Goal: Check status

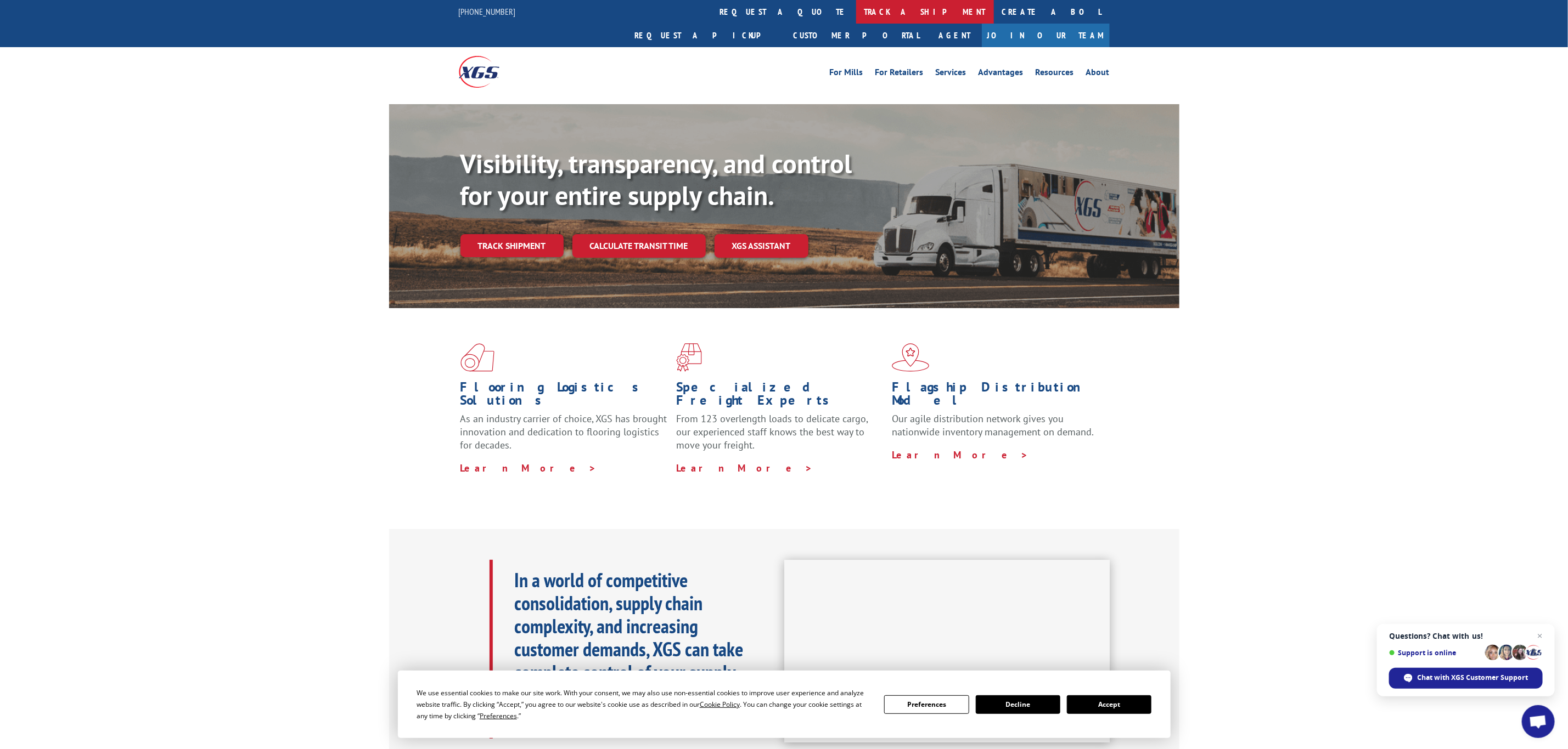
click at [856, 18] on link "track a shipment" at bounding box center [925, 12] width 138 height 24
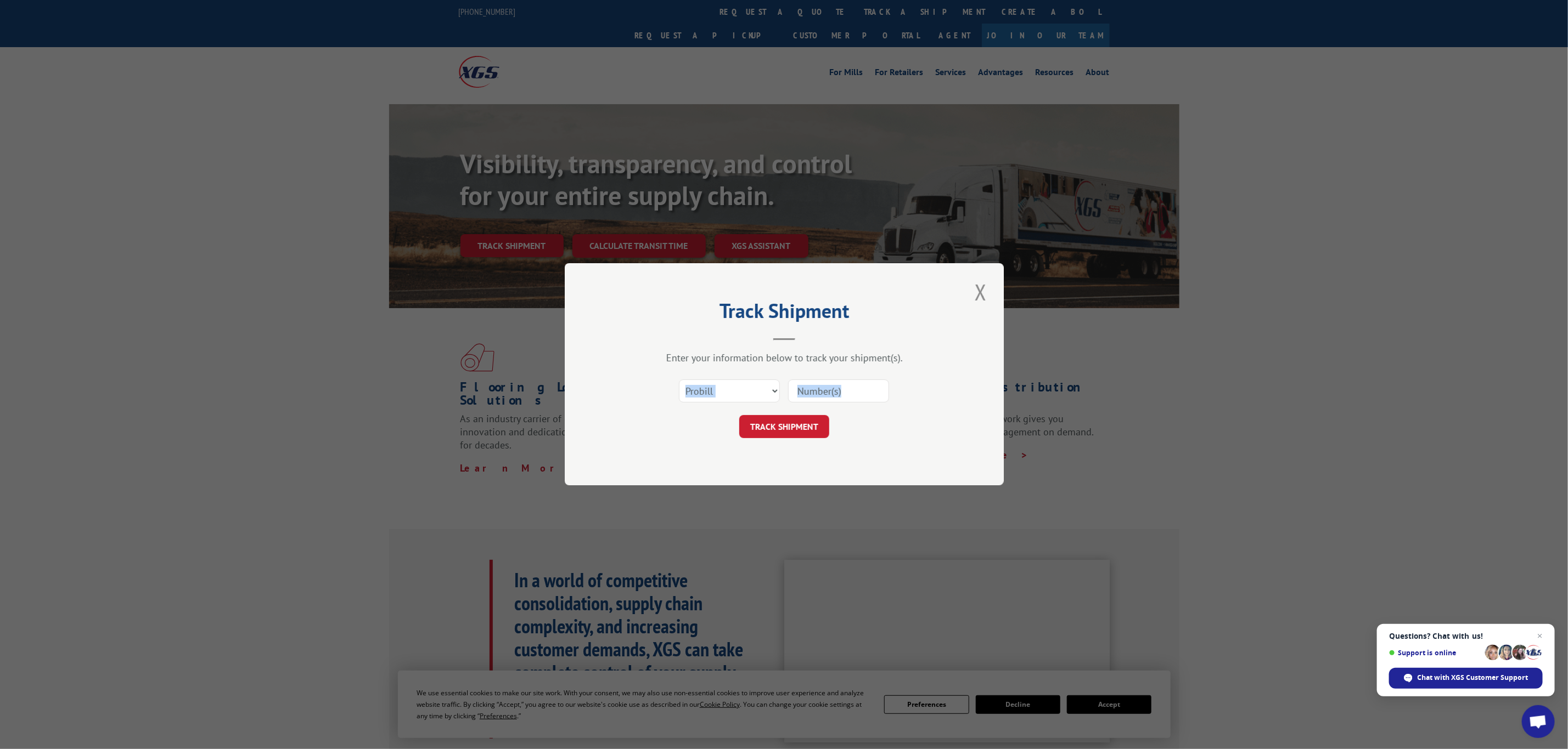
drag, startPoint x: 716, startPoint y: 414, endPoint x: 718, endPoint y: 398, distance: 16.1
click at [718, 398] on form "Select category... Probill BOL PO TRACK SHIPMENT" at bounding box center [784, 406] width 329 height 65
click at [718, 394] on select "Select category... Probill BOL PO" at bounding box center [730, 392] width 101 height 23
click at [679, 380] on select "Select category... Probill BOL PO" at bounding box center [730, 392] width 101 height 23
drag, startPoint x: 840, startPoint y: 392, endPoint x: 843, endPoint y: 409, distance: 17.3
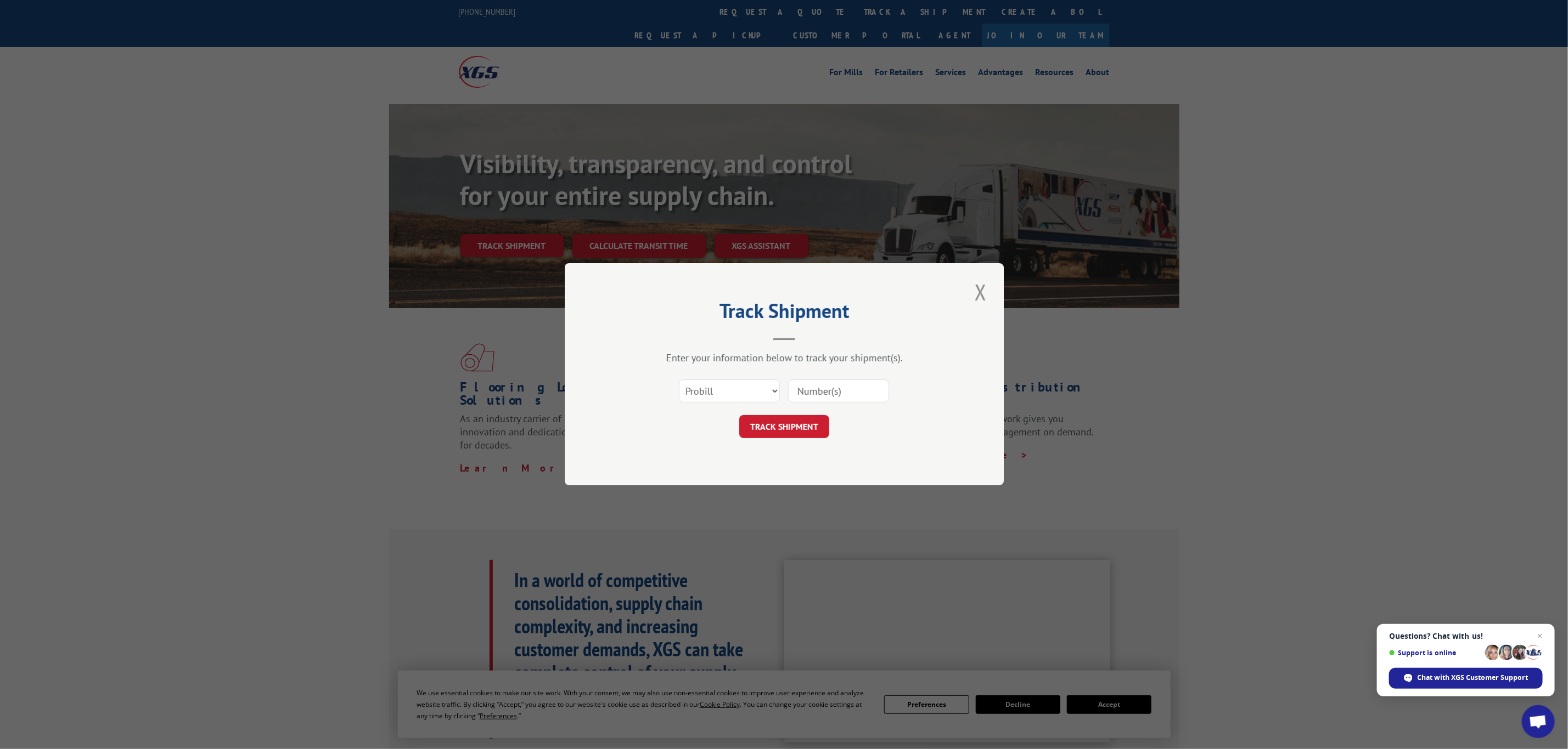
click at [587, 330] on div "Track Shipment Enter your information below to track your shipment(s). Select c…" at bounding box center [784, 374] width 439 height 222
click at [846, 387] on input at bounding box center [838, 392] width 101 height 23
paste input "5940219"
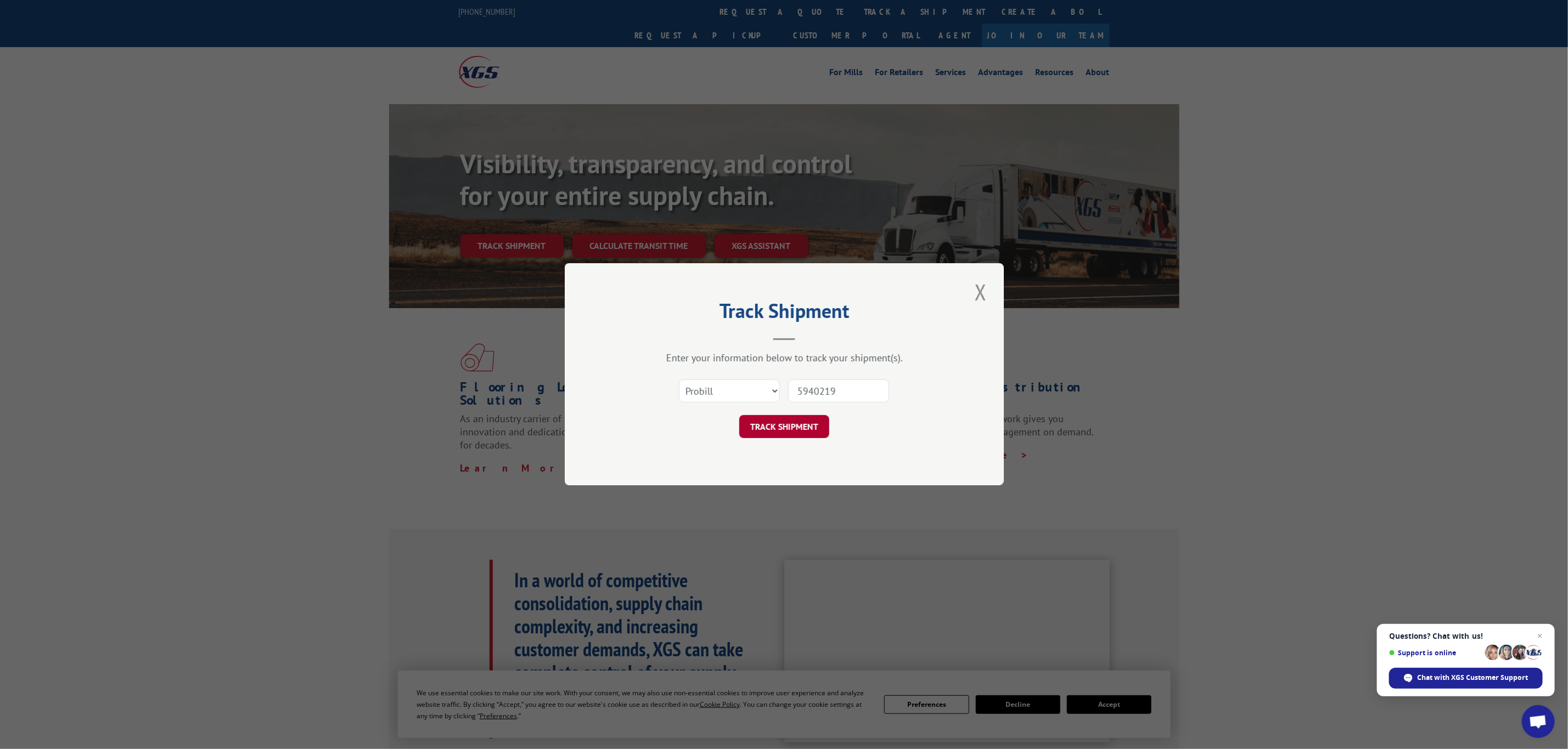
type input "5940219"
click at [792, 432] on button "TRACK SHIPMENT" at bounding box center [784, 427] width 90 height 23
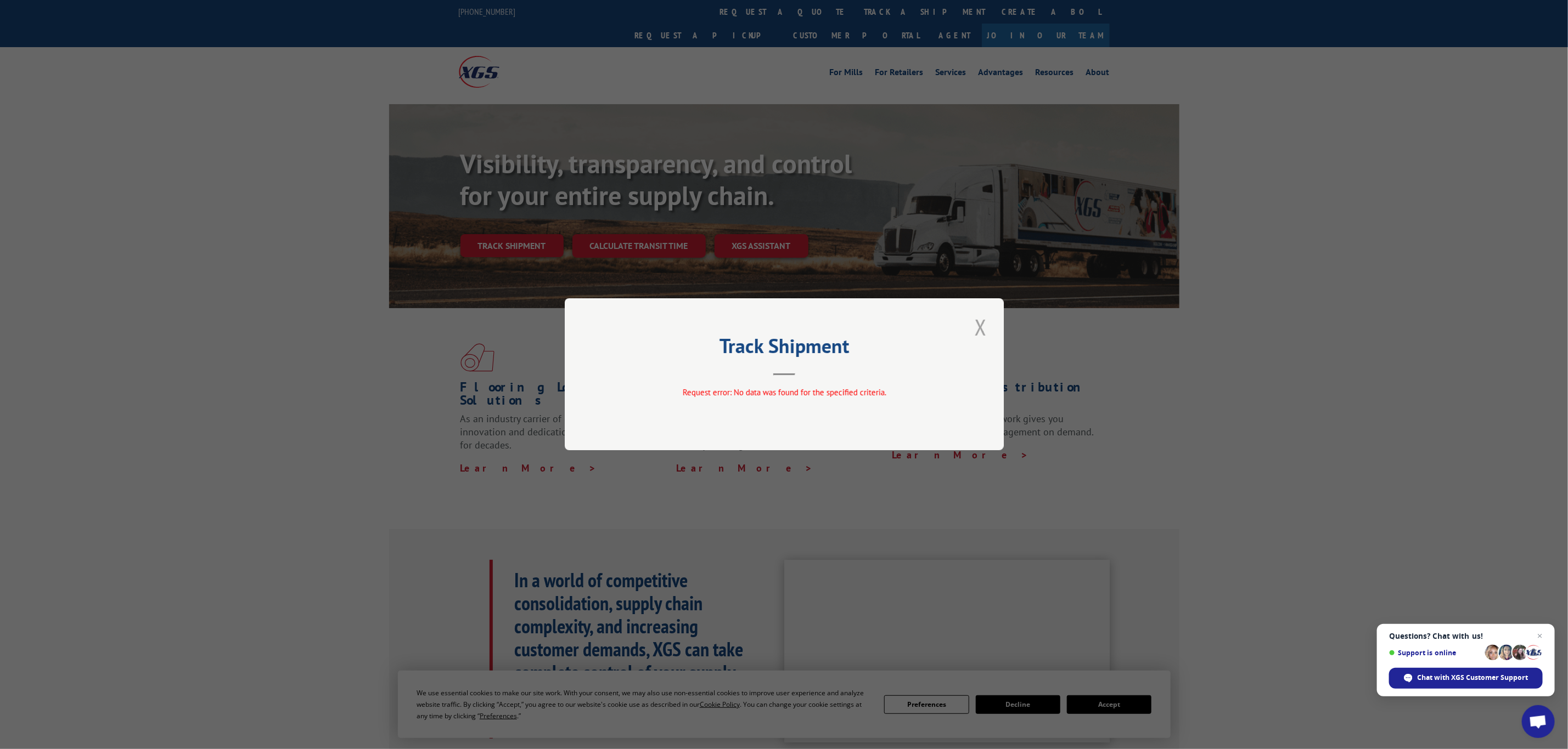
click at [981, 330] on button "Close modal" at bounding box center [981, 327] width 19 height 30
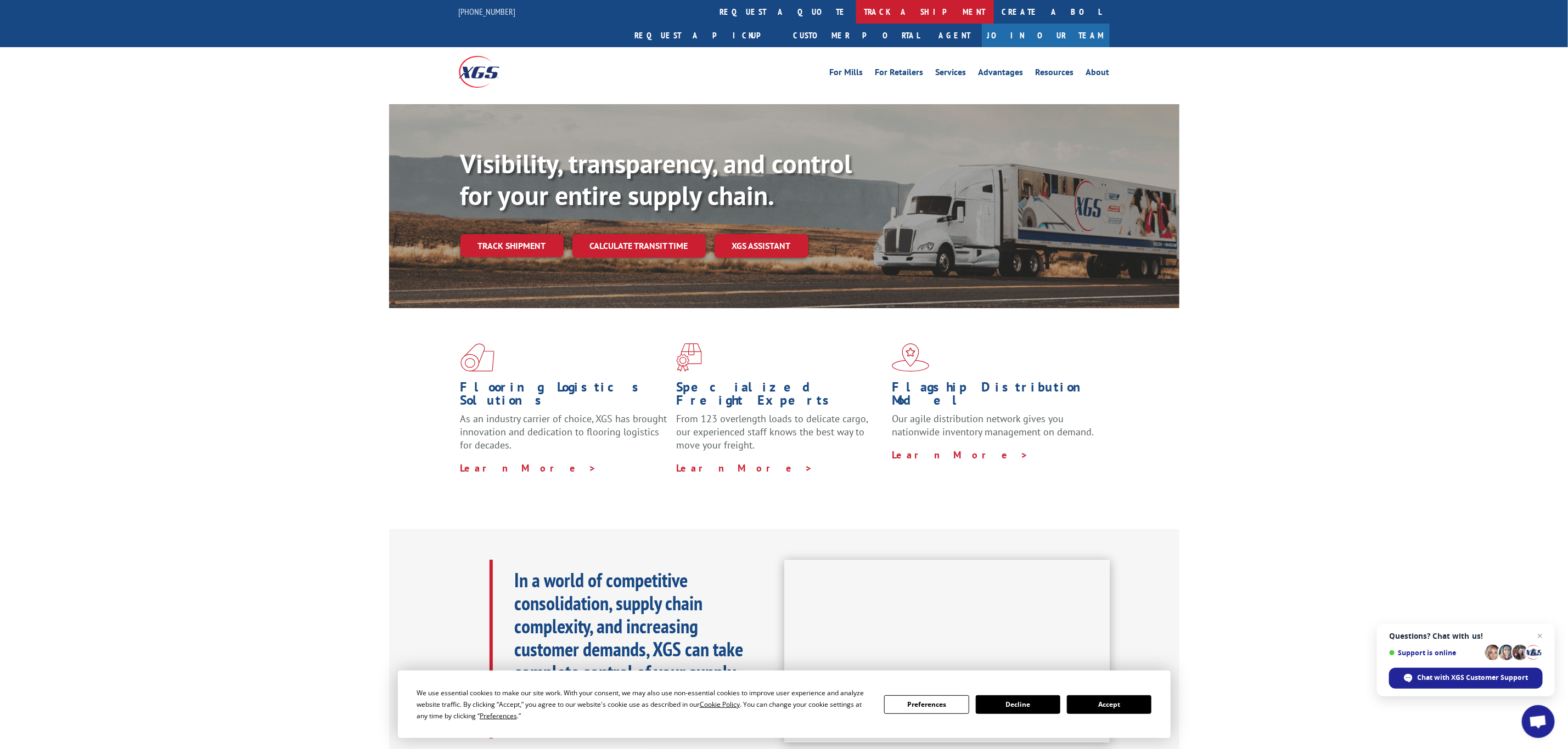
click at [856, 10] on link "track a shipment" at bounding box center [925, 12] width 138 height 24
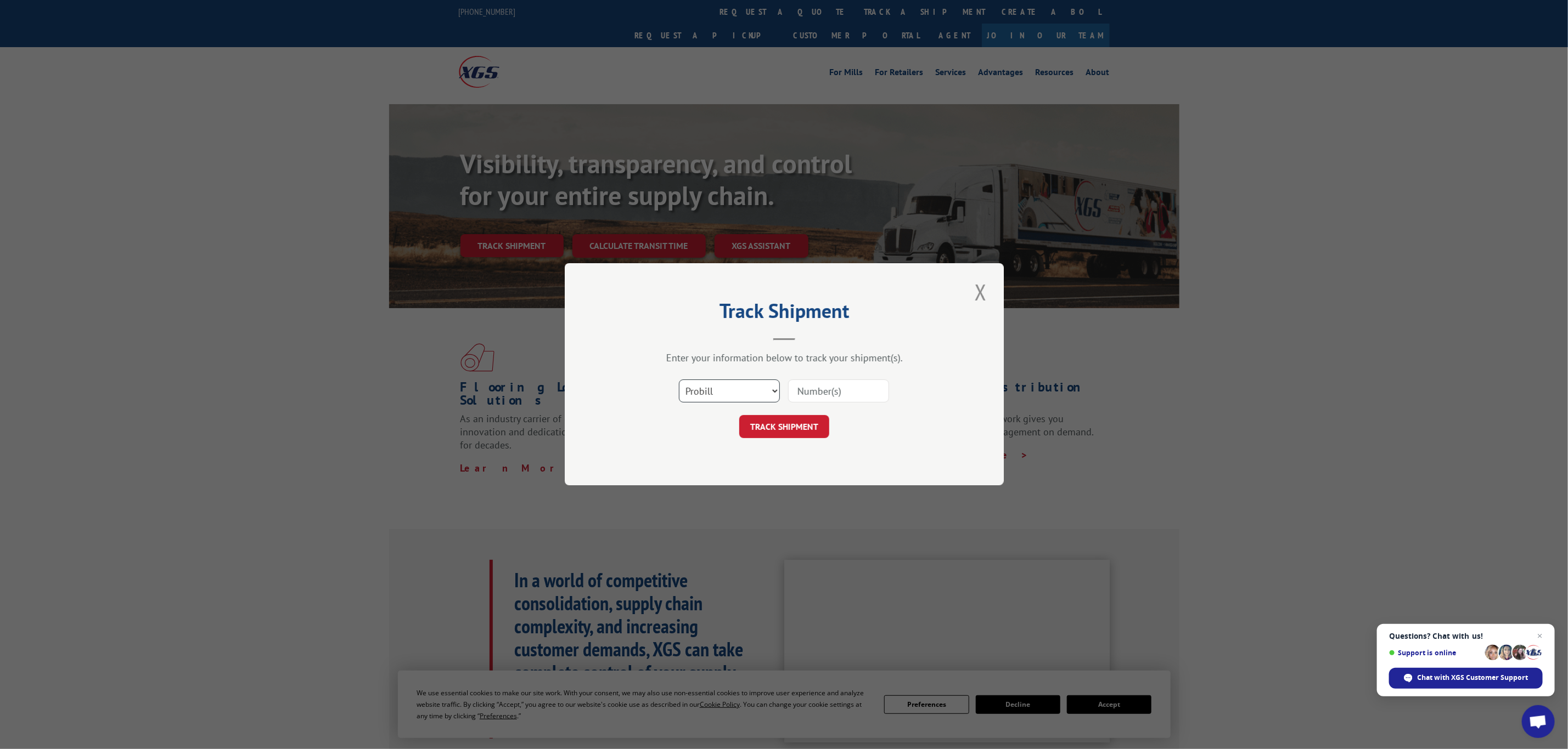
click at [689, 387] on select "Select category... Probill BOL PO" at bounding box center [730, 392] width 101 height 23
select select "bol"
click at [679, 380] on select "Select category... Probill BOL PO" at bounding box center [730, 392] width 101 height 23
click at [802, 396] on input at bounding box center [838, 392] width 101 height 23
drag, startPoint x: 786, startPoint y: 368, endPoint x: 736, endPoint y: 410, distance: 65.3
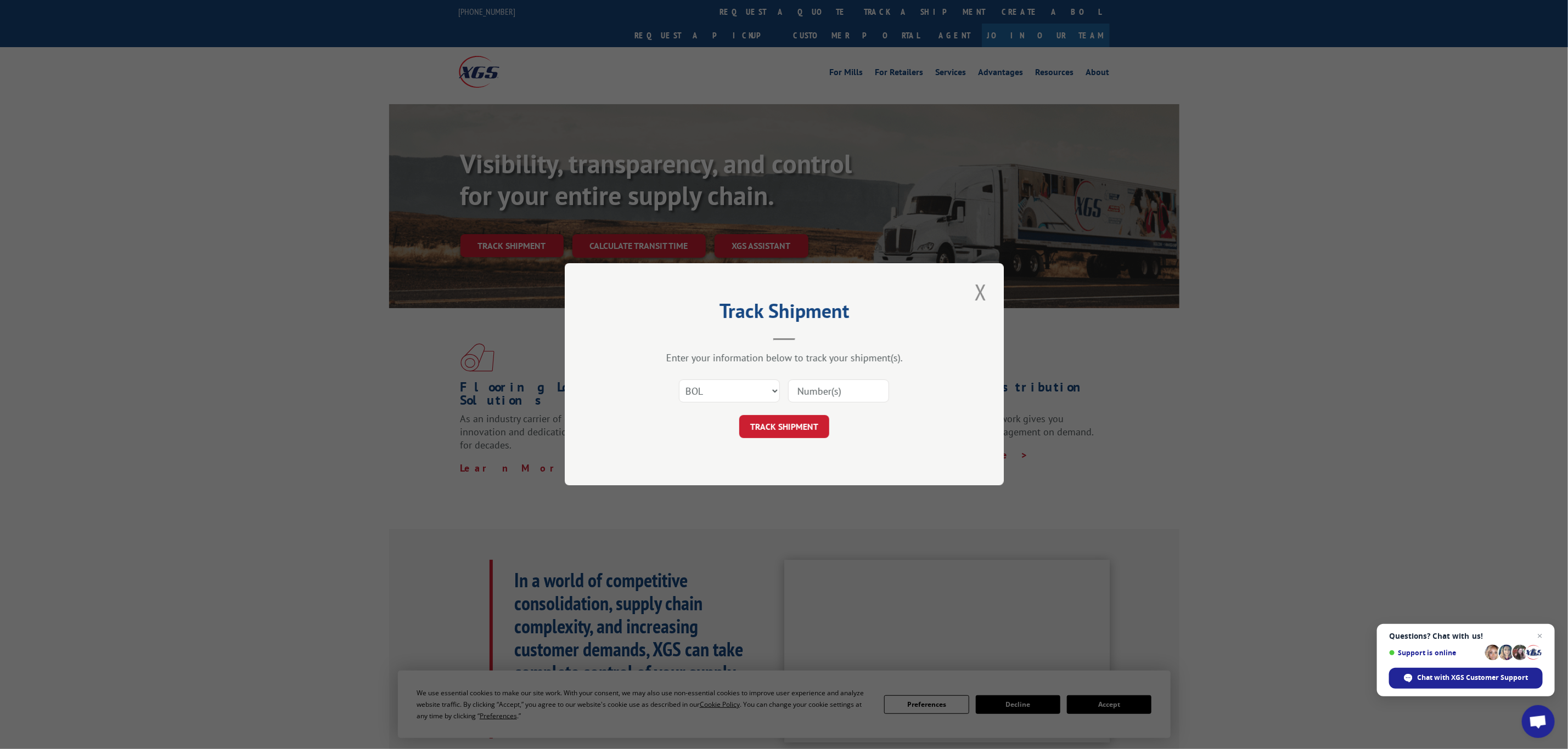
click at [736, 410] on form "Select category... Probill BOL PO TRACK SHIPMENT" at bounding box center [784, 406] width 329 height 65
click at [814, 389] on input at bounding box center [838, 392] width 101 height 23
paste input "5940219"
type input "5940219"
click at [797, 439] on button "TRACK SHIPMENT" at bounding box center [784, 427] width 90 height 23
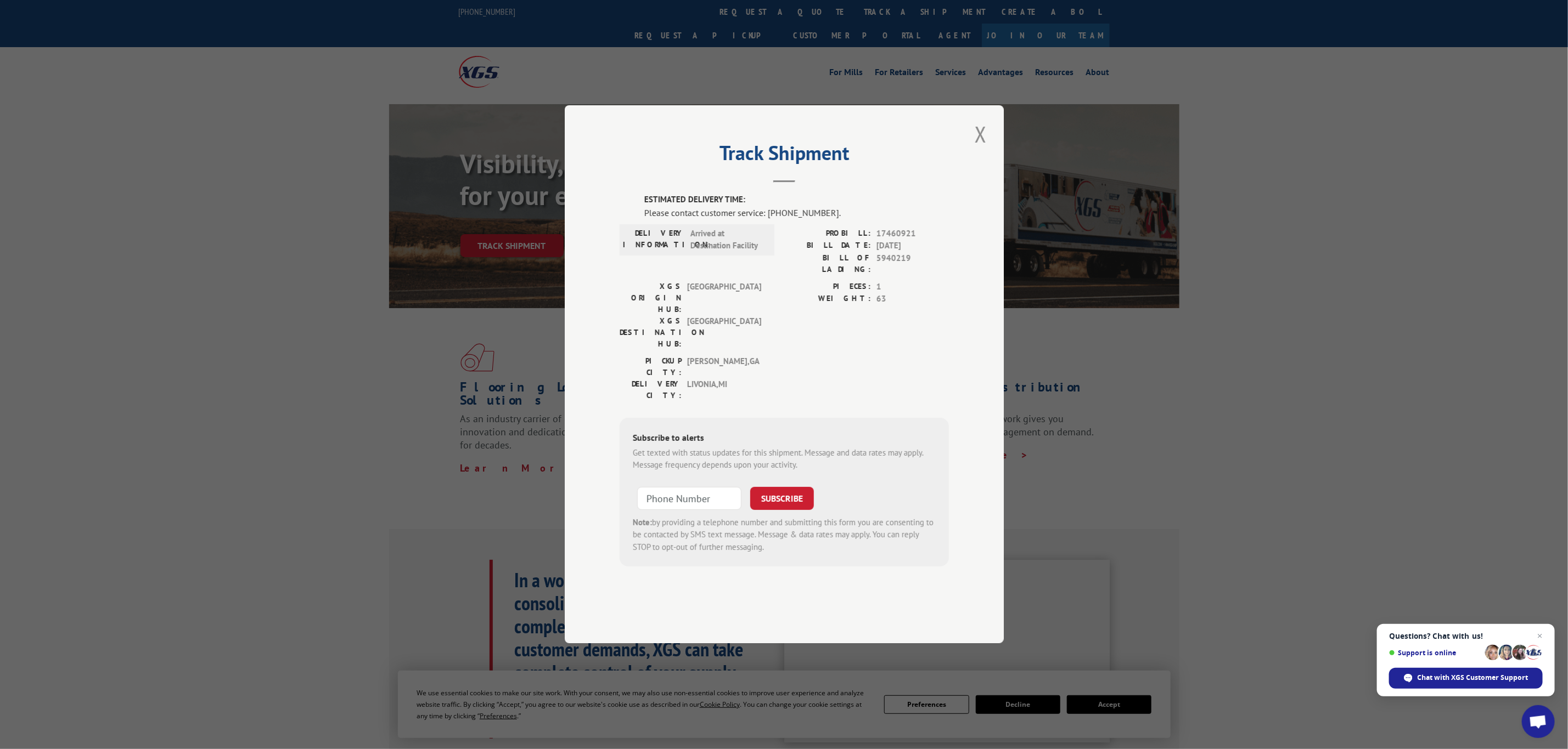
drag, startPoint x: 1486, startPoint y: 681, endPoint x: 1552, endPoint y: 409, distance: 279.9
click at [1552, 409] on div "Track Shipment ESTIMATED DELIVERY TIME: Please contact customer service: [PHONE…" at bounding box center [784, 374] width 1568 height 749
click at [1411, 681] on span "Open chat" at bounding box center [1408, 679] width 9 height 9
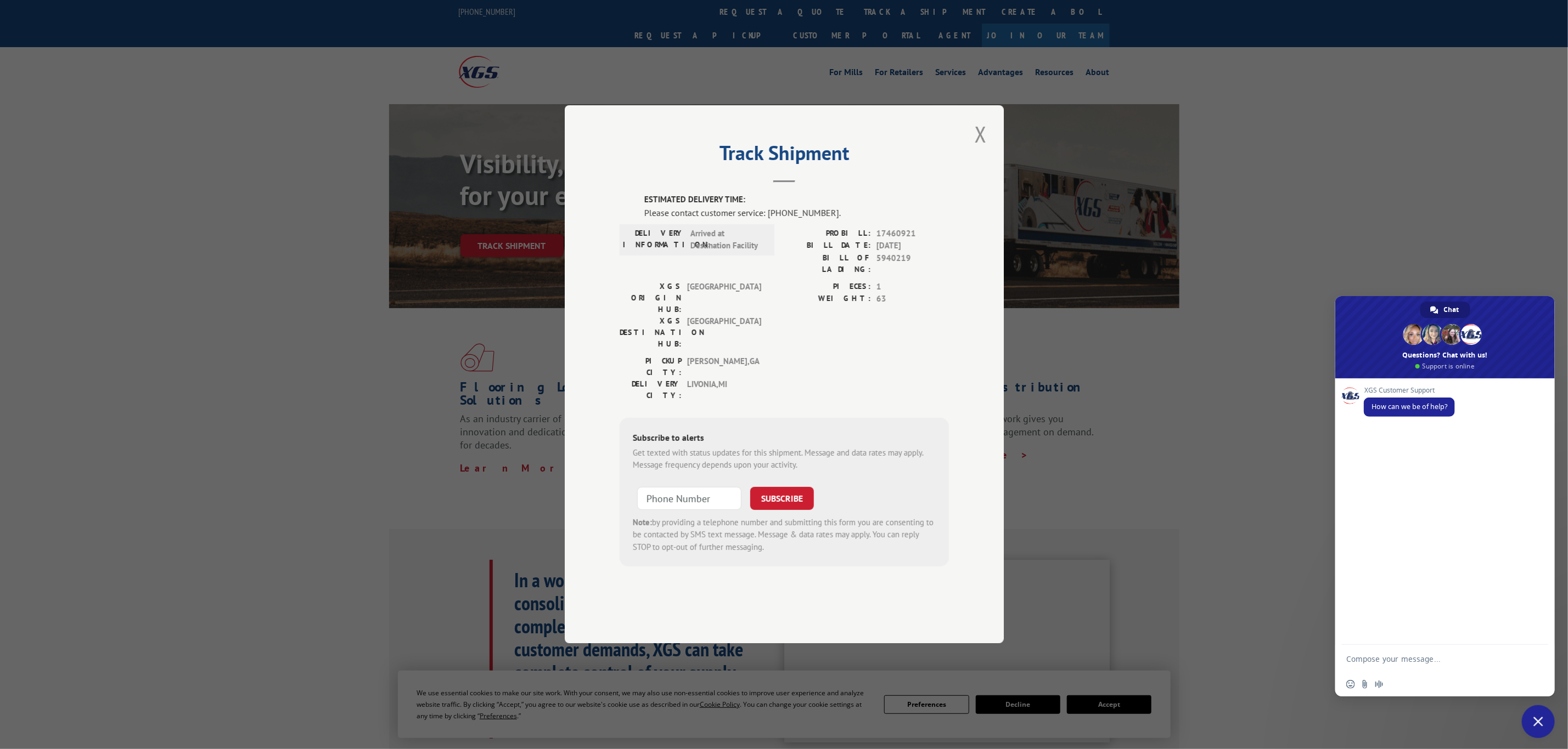
drag, startPoint x: 1344, startPoint y: 660, endPoint x: 1377, endPoint y: 659, distance: 33.0
click at [1377, 659] on textarea "Compose your message..." at bounding box center [1434, 659] width 175 height 27
paste textarea "5940219"
type textarea "5940219 BOL can you please help me locate"
click at [1524, 586] on div "XGS Customer Support How can we be of help?" at bounding box center [1445, 507] width 220 height 257
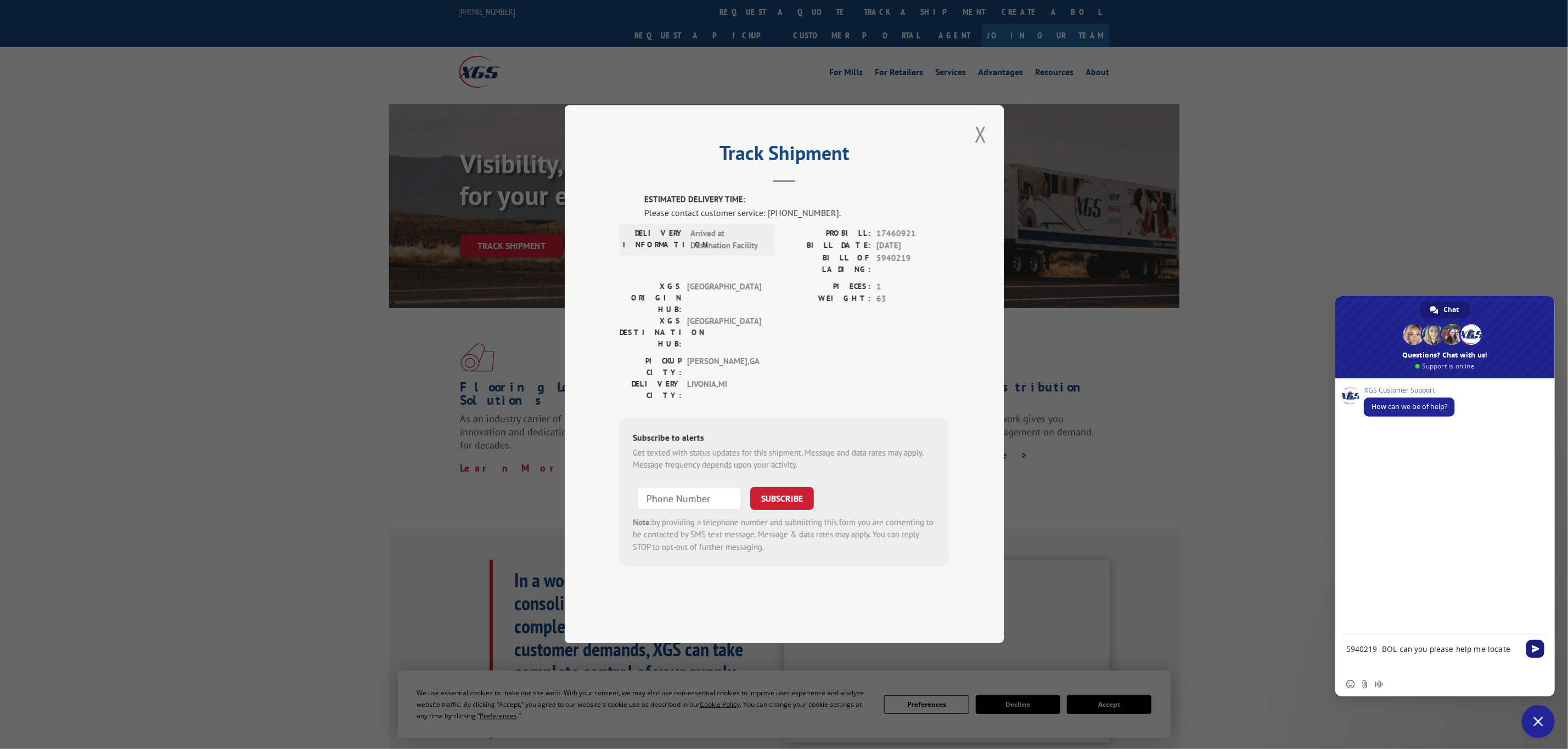
click at [1536, 652] on span "Send" at bounding box center [1536, 650] width 9 height 9
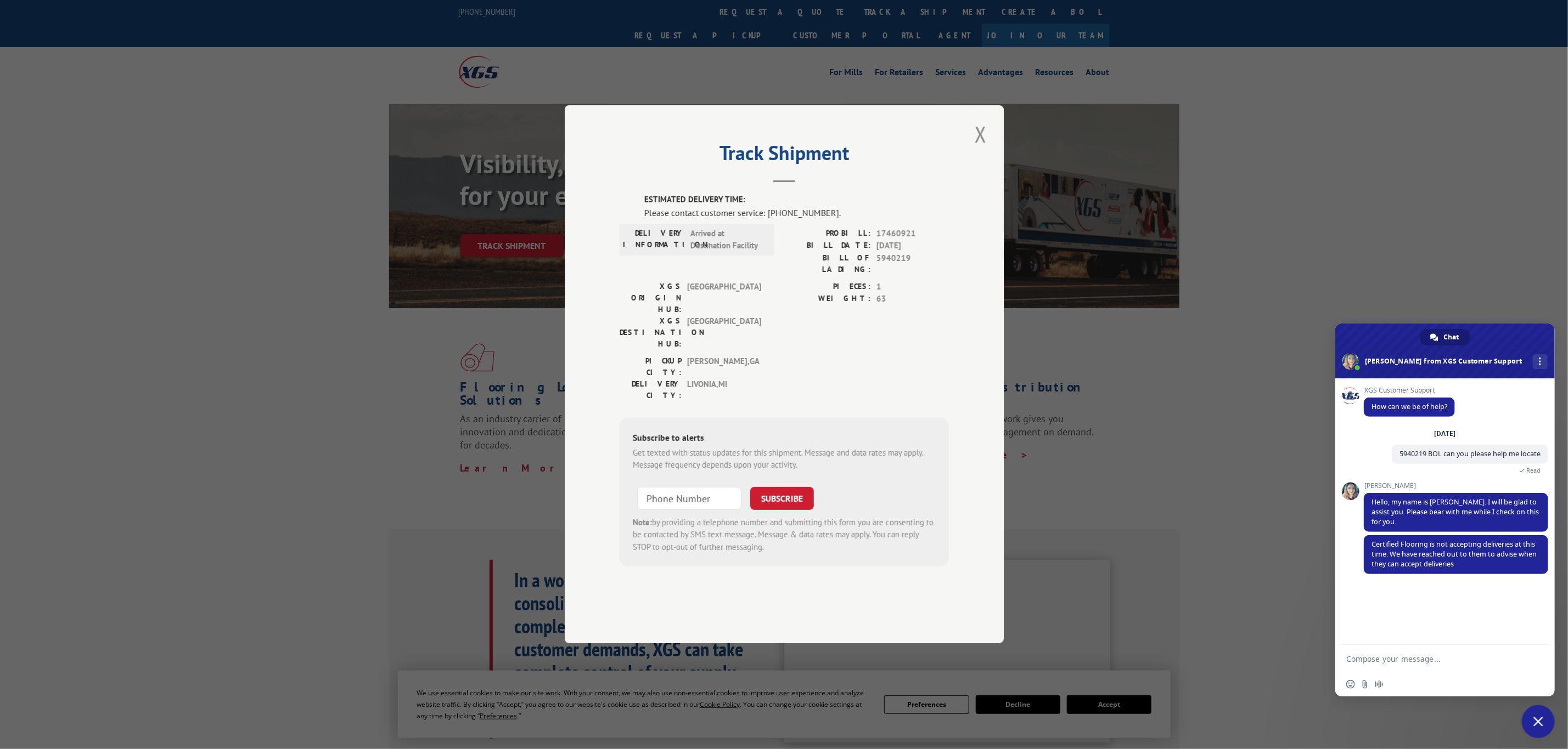
click at [1415, 650] on textarea "Compose your message..." at bounding box center [1434, 659] width 175 height 27
type textarea "thank you"
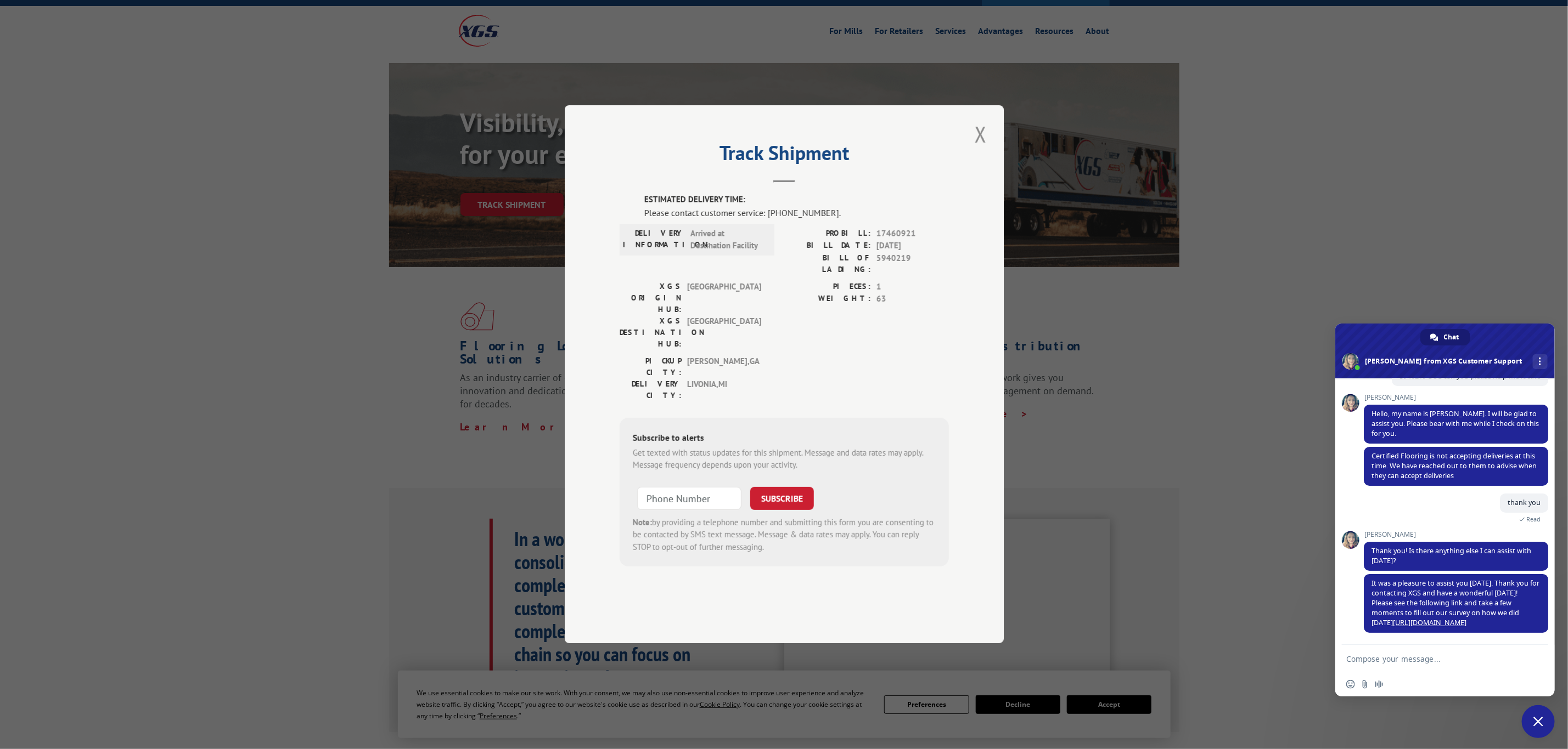
scroll to position [82, 0]
